Goal: Transaction & Acquisition: Obtain resource

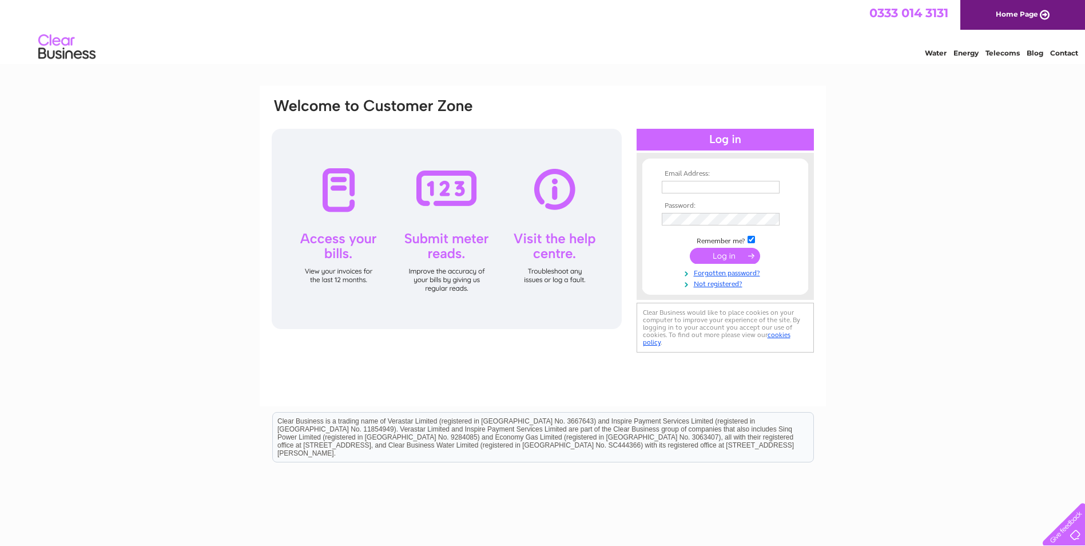
type input "lisa@atlanticandpacificinsurance.co.uk"
click at [727, 255] on input "submit" at bounding box center [725, 256] width 70 height 16
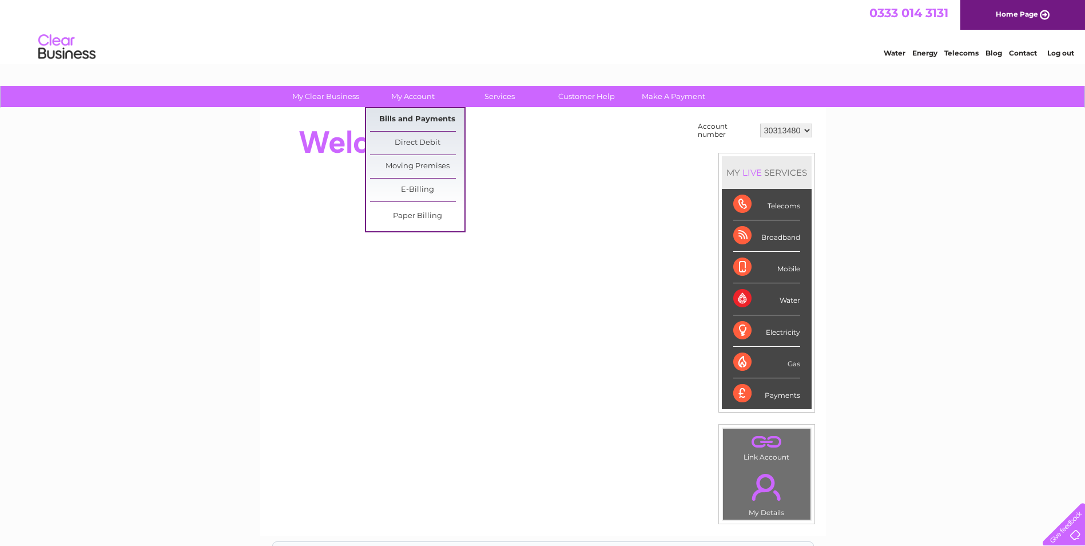
click at [419, 116] on link "Bills and Payments" at bounding box center [417, 119] width 94 height 23
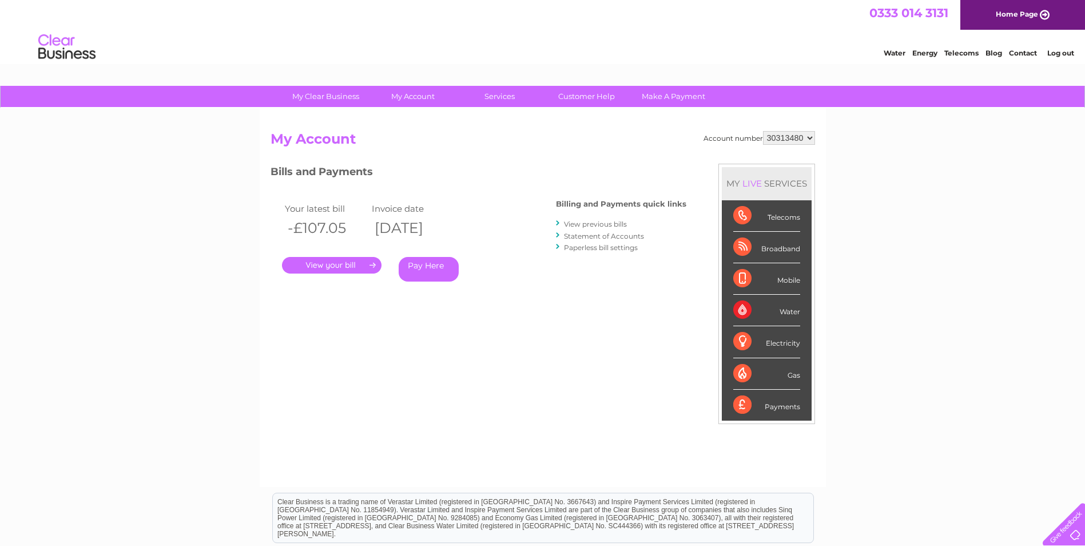
click at [806, 134] on select "30313480 30321056" at bounding box center [789, 138] width 52 height 14
select select "30321056"
click at [763, 131] on select "30313480 30321056" at bounding box center [789, 138] width 52 height 14
click at [334, 261] on link "." at bounding box center [332, 265] width 100 height 17
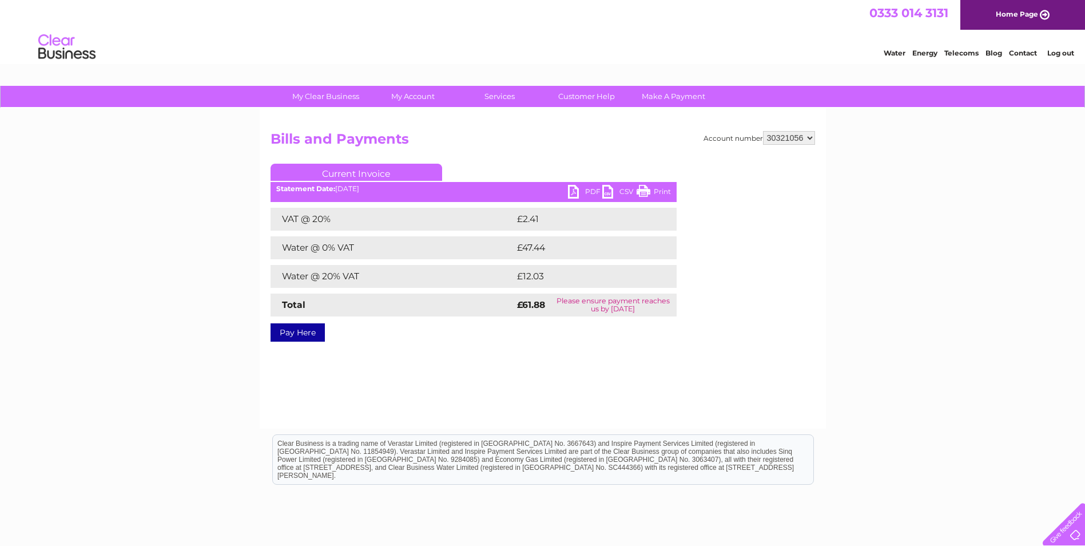
click at [575, 185] on ul "Current Invoice" at bounding box center [474, 174] width 406 height 21
click at [584, 192] on link "PDF" at bounding box center [585, 193] width 34 height 17
click at [1059, 47] on li "Log out" at bounding box center [1061, 53] width 34 height 14
click at [1053, 53] on link "Log out" at bounding box center [1061, 53] width 27 height 9
